Goal: Information Seeking & Learning: Learn about a topic

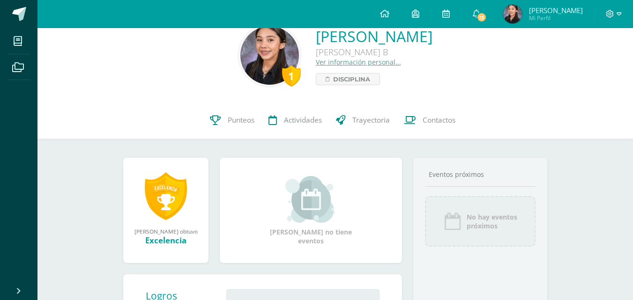
scroll to position [14, 0]
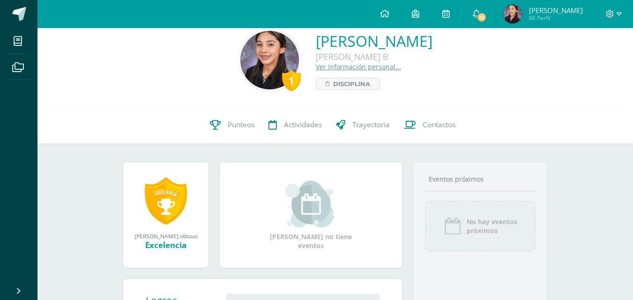
click at [480, 12] on icon at bounding box center [476, 13] width 7 height 8
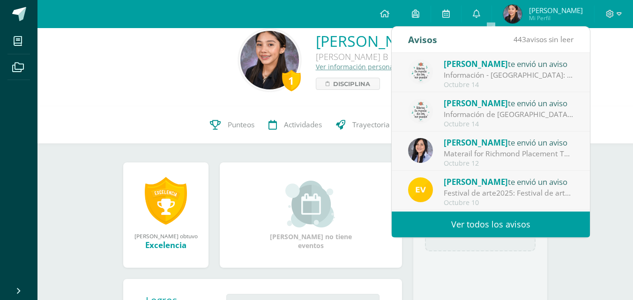
click at [492, 224] on link "Ver todos los avisos" at bounding box center [491, 225] width 198 height 26
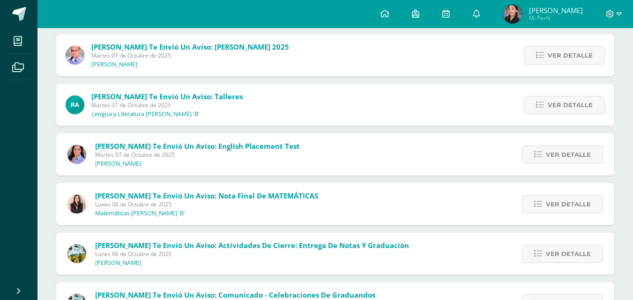
scroll to position [524, 0]
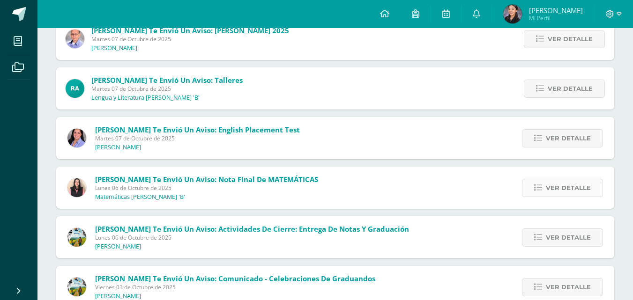
click at [583, 184] on span "Ver detalle" at bounding box center [568, 187] width 45 height 17
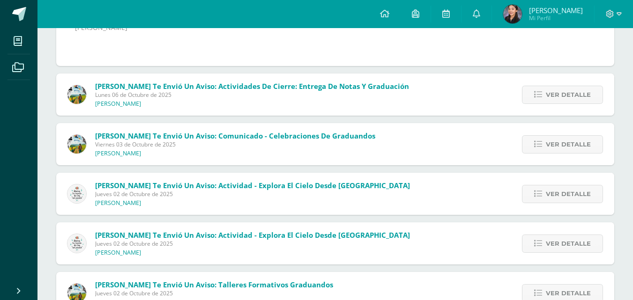
scroll to position [805, 0]
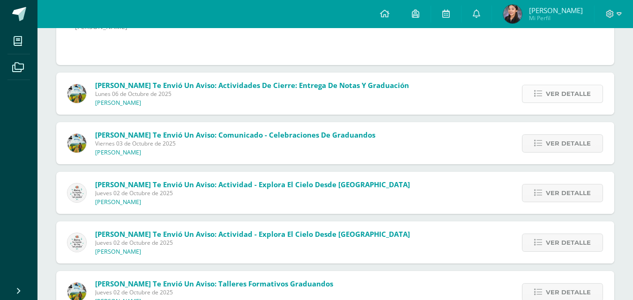
click at [555, 88] on span "Ver detalle" at bounding box center [568, 93] width 45 height 17
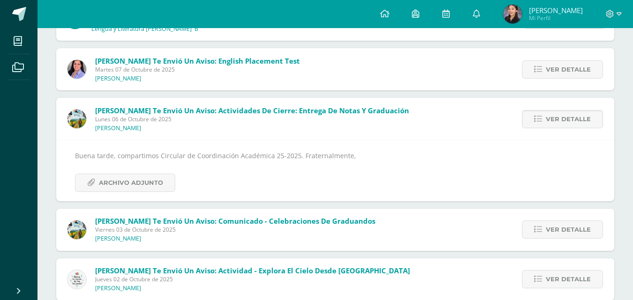
scroll to position [571, 0]
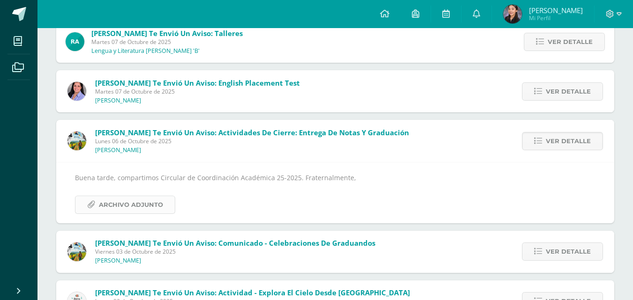
click at [133, 211] on span "Archivo Adjunto" at bounding box center [131, 204] width 64 height 17
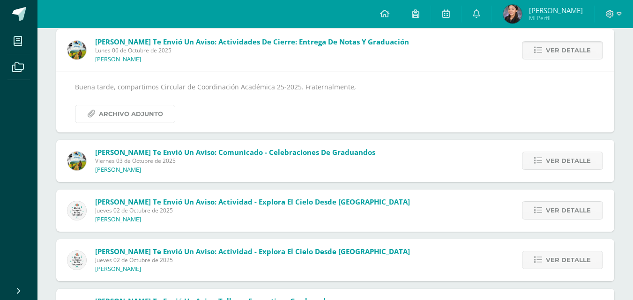
scroll to position [664, 0]
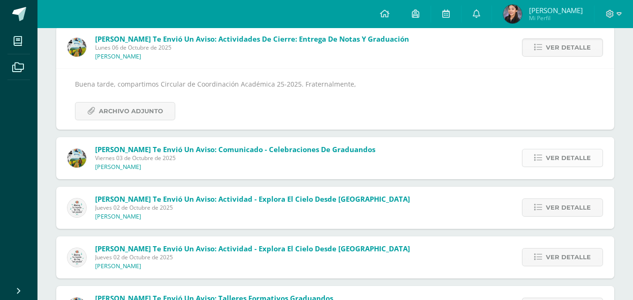
click at [563, 160] on span "Ver detalle" at bounding box center [568, 157] width 45 height 17
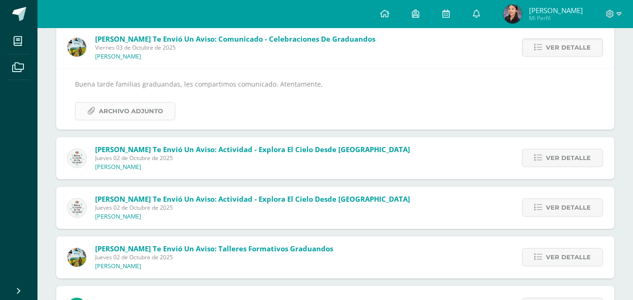
click at [123, 118] on span "Archivo Adjunto" at bounding box center [131, 111] width 64 height 17
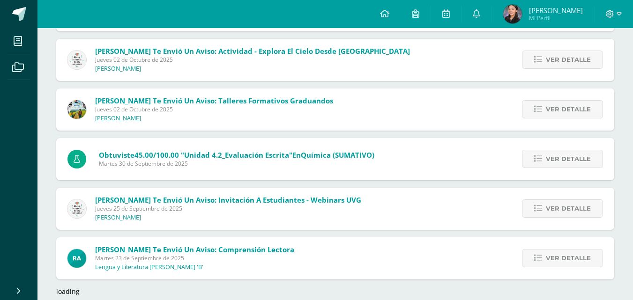
scroll to position [827, 0]
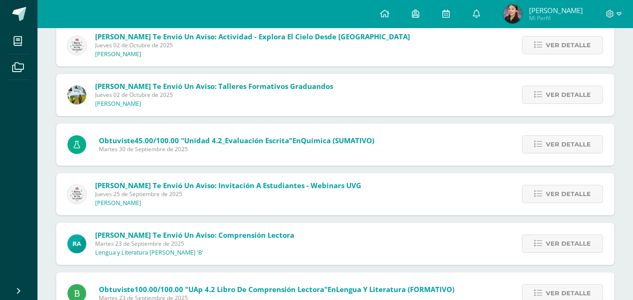
click at [522, 10] on img at bounding box center [512, 14] width 19 height 19
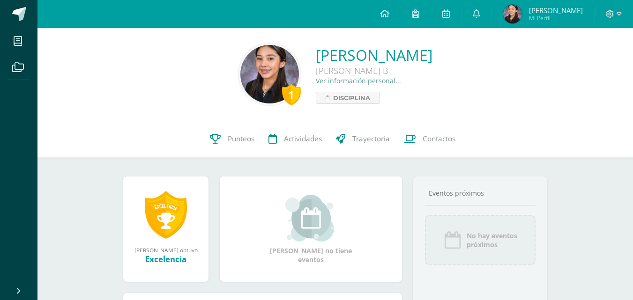
click at [617, 8] on div at bounding box center [613, 14] width 38 height 28
click at [616, 14] on span at bounding box center [614, 14] width 16 height 10
click at [616, 13] on span at bounding box center [614, 14] width 16 height 10
click at [419, 10] on icon at bounding box center [415, 13] width 7 height 8
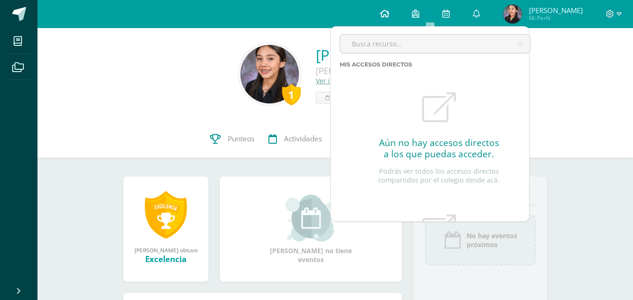
click at [389, 14] on icon at bounding box center [384, 13] width 9 height 8
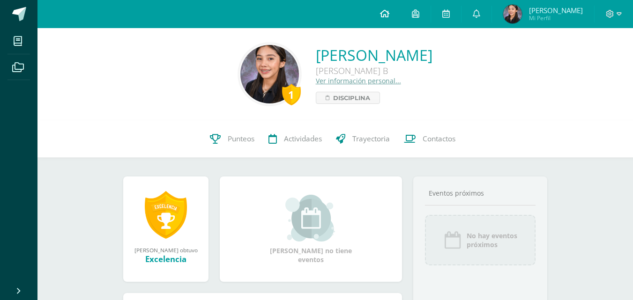
click at [389, 14] on icon at bounding box center [384, 13] width 9 height 8
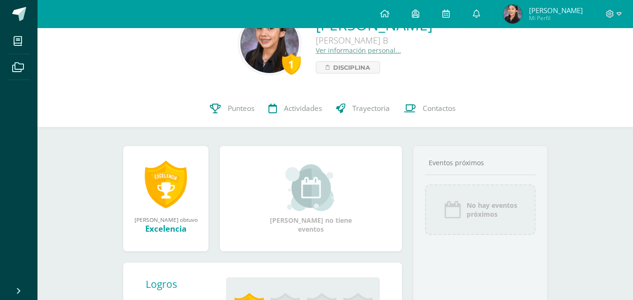
scroll to position [47, 0]
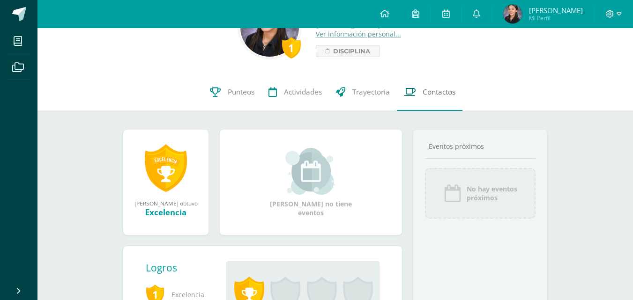
click at [418, 97] on link "Contactos" at bounding box center [430, 92] width 66 height 37
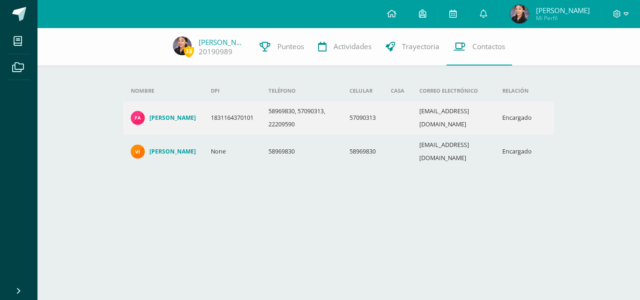
click at [507, 159] on div "Nombre DPI Teléfono Celular Casa Correo electrónico Relación Adriana Ivetthe Na…" at bounding box center [338, 129] width 439 height 96
click at [426, 142] on td "papa03@lg.com" at bounding box center [453, 152] width 83 height 34
drag, startPoint x: 475, startPoint y: 147, endPoint x: 402, endPoint y: 152, distance: 72.4
click at [402, 152] on tr "Víctor Hugo Farfán None 58969830 58969830 papa03@lg.com Encargado" at bounding box center [338, 152] width 431 height 34
click at [565, 151] on div "Nombre DPI Teléfono Celular Casa Correo electrónico Relación Adriana Ivetthe Na…" at bounding box center [338, 116] width 461 height 176
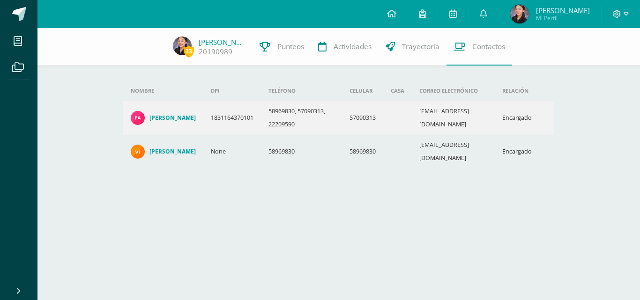
click at [232, 151] on td "None" at bounding box center [232, 152] width 58 height 34
click at [226, 147] on td "None" at bounding box center [232, 152] width 58 height 34
click at [402, 49] on span "Trayectoria" at bounding box center [420, 47] width 37 height 10
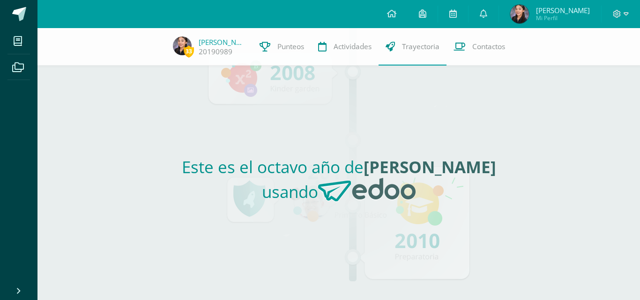
click at [423, 136] on div "Este es el octavo año de [PERSON_NAME] usando" at bounding box center [338, 183] width 431 height 235
click at [344, 52] on link "Actividades" at bounding box center [344, 46] width 67 height 37
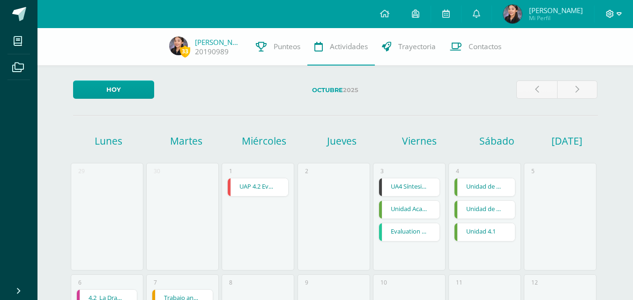
click at [615, 13] on span at bounding box center [614, 14] width 16 height 10
click at [480, 14] on icon at bounding box center [476, 13] width 7 height 8
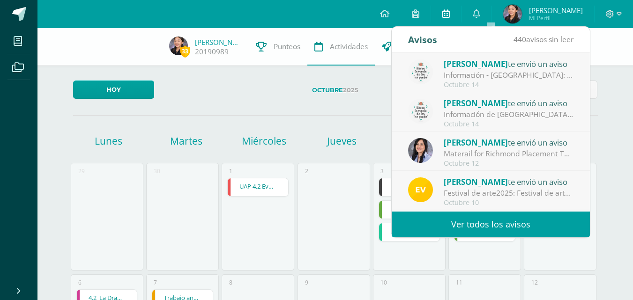
click at [453, 12] on link at bounding box center [446, 14] width 30 height 28
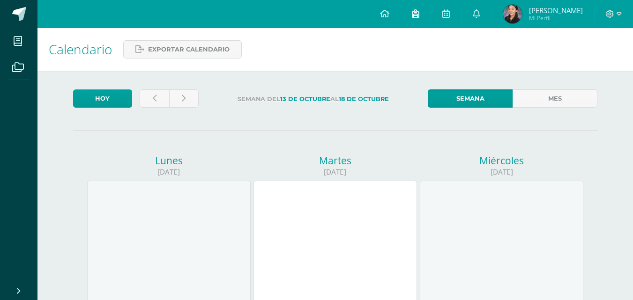
click at [419, 11] on icon at bounding box center [415, 13] width 7 height 8
click at [522, 8] on img at bounding box center [512, 14] width 19 height 19
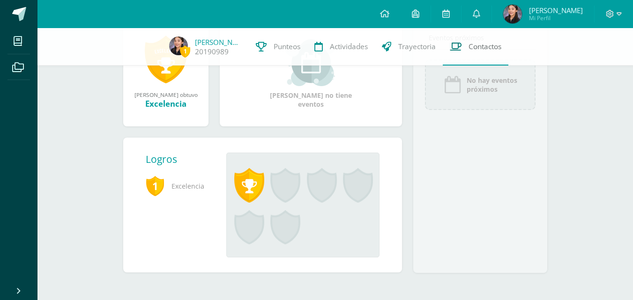
scroll to position [155, 0]
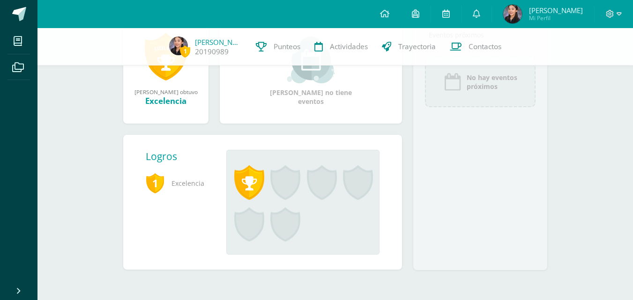
click at [14, 285] on link "Cerrar panel" at bounding box center [33, 290] width 67 height 20
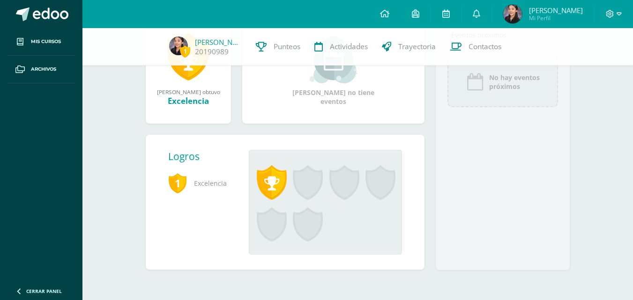
click at [22, 292] on icon at bounding box center [18, 291] width 7 height 9
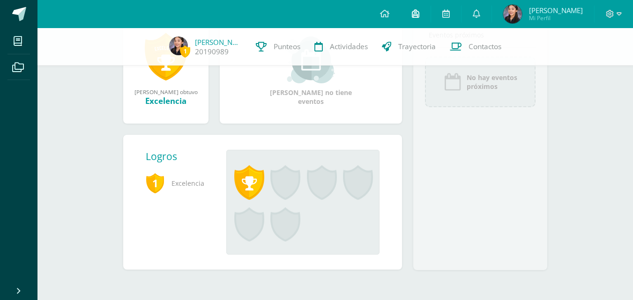
click at [431, 9] on link at bounding box center [416, 14] width 30 height 28
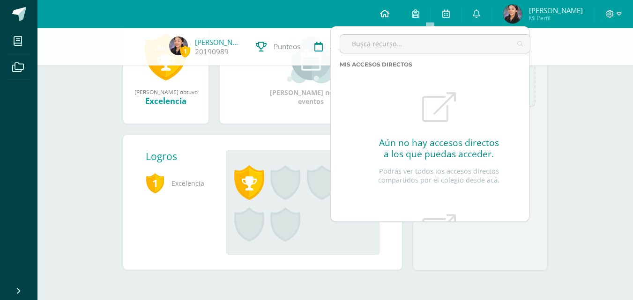
click at [389, 11] on icon at bounding box center [384, 13] width 9 height 8
